Goal: Navigation & Orientation: Go to known website

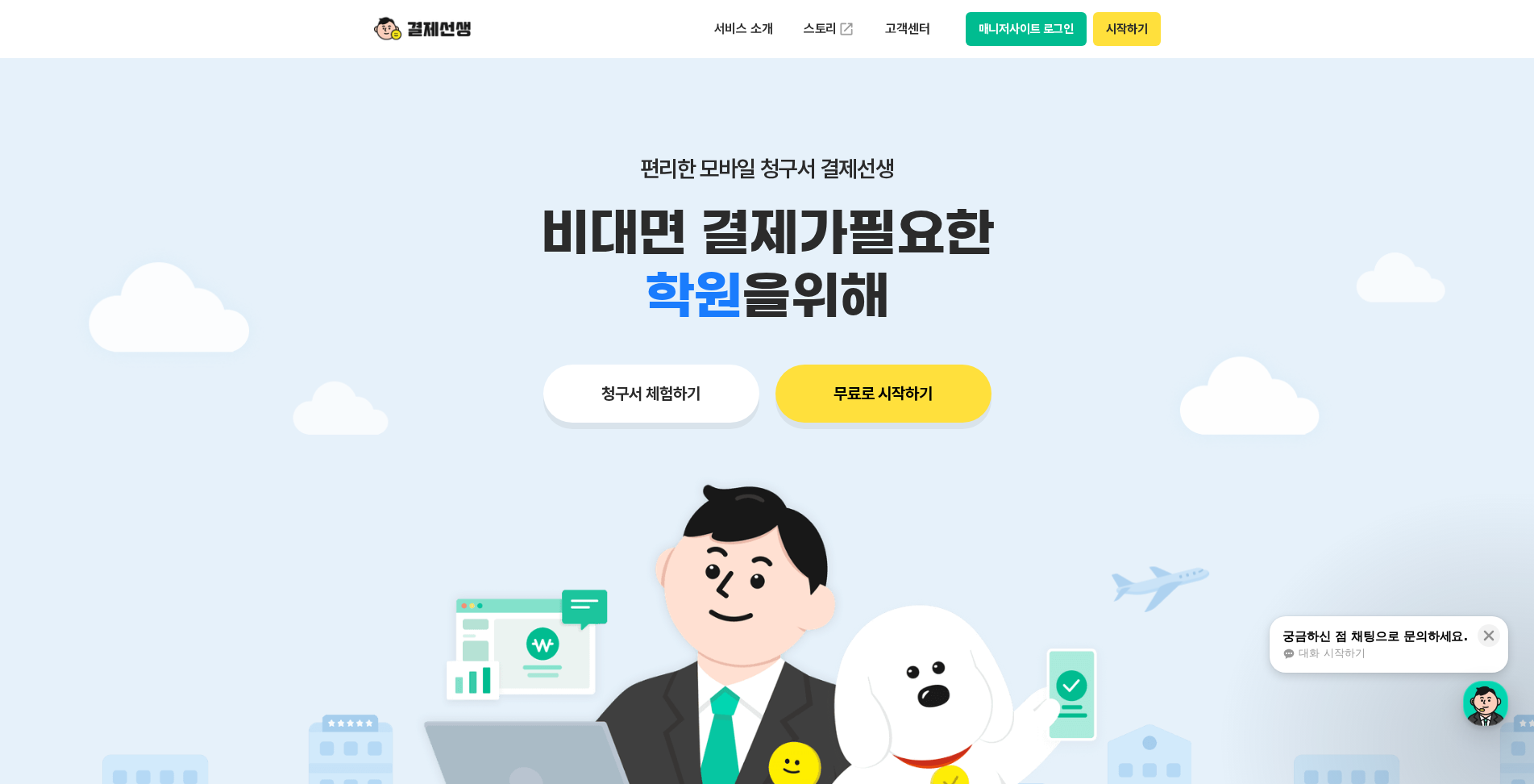
drag, startPoint x: 1226, startPoint y: 235, endPoint x: 1244, endPoint y: 193, distance: 45.7
click at [1225, 236] on div at bounding box center [767, 483] width 1534 height 850
click at [996, 37] on button "매니저사이트 로그인" at bounding box center [1027, 28] width 122 height 34
click at [999, 28] on button "매니저사이트 로그인" at bounding box center [1027, 28] width 122 height 34
click at [1013, 30] on button "매니저사이트 로그인" at bounding box center [1027, 28] width 122 height 34
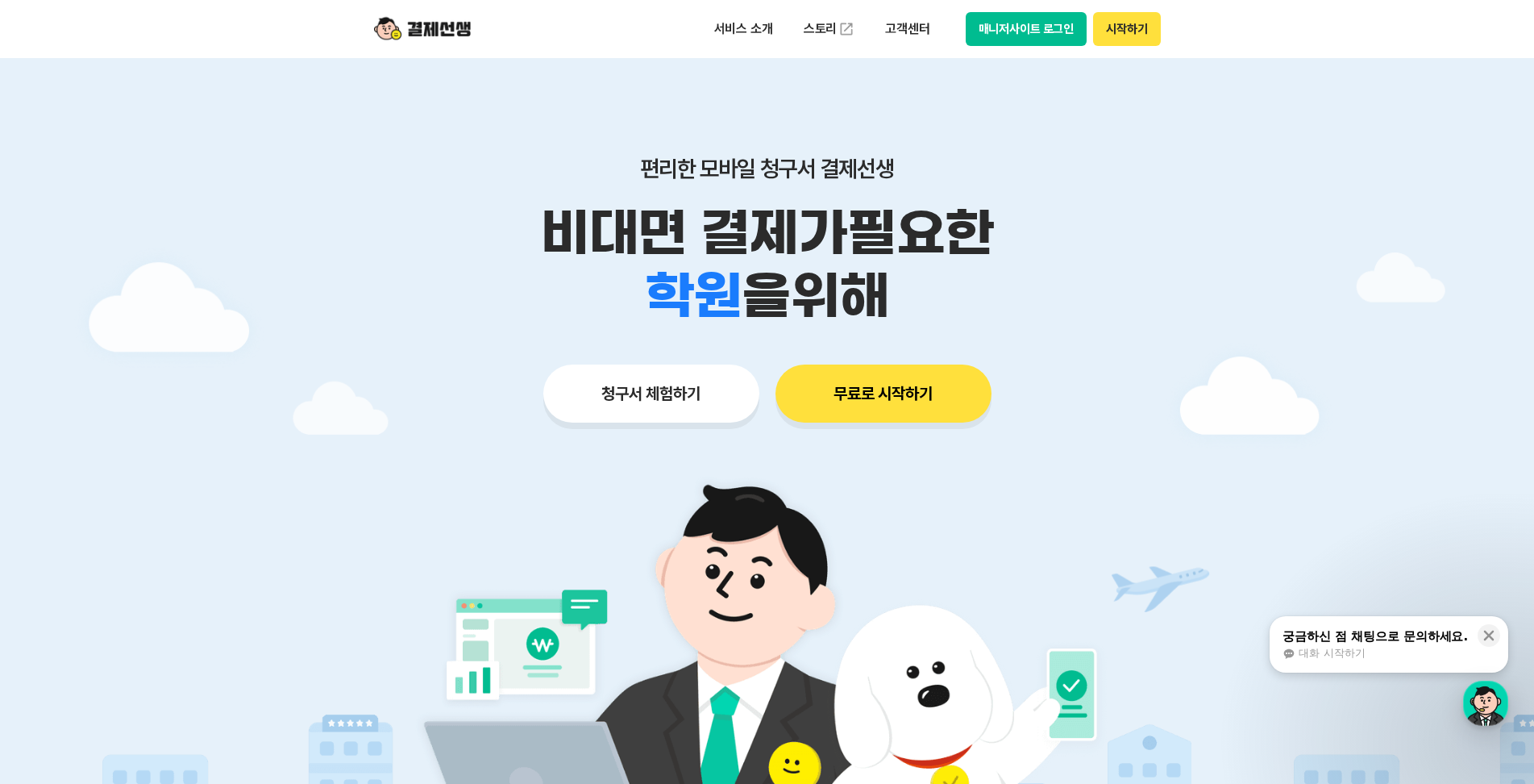
click at [1012, 36] on button "매니저사이트 로그인" at bounding box center [1027, 28] width 122 height 34
